Goal: Find contact information: Find contact information

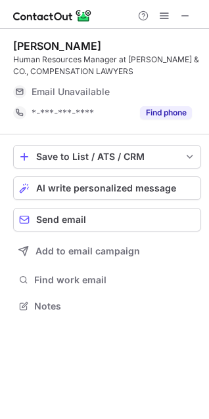
scroll to position [297, 209]
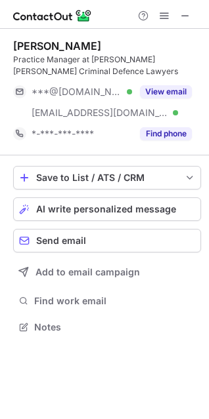
scroll to position [317, 209]
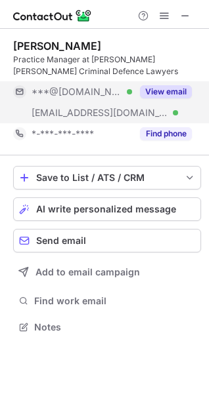
click at [150, 96] on button "View email" at bounding box center [166, 91] width 52 height 13
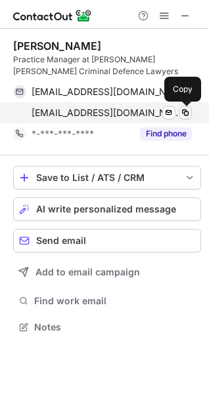
click at [186, 109] on span at bounding box center [185, 113] width 10 height 10
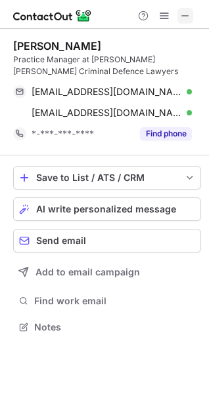
click at [185, 14] on span at bounding box center [185, 15] width 10 height 10
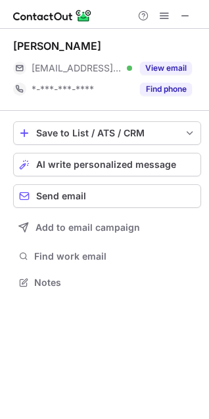
scroll to position [274, 209]
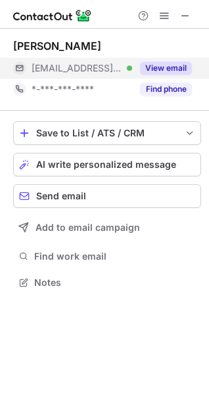
click at [158, 69] on button "View email" at bounding box center [166, 68] width 52 height 13
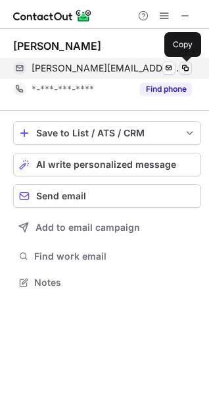
click at [183, 69] on span at bounding box center [185, 68] width 10 height 10
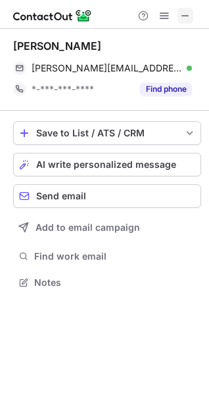
click at [188, 20] on span at bounding box center [185, 15] width 10 height 10
